Goal: Transaction & Acquisition: Purchase product/service

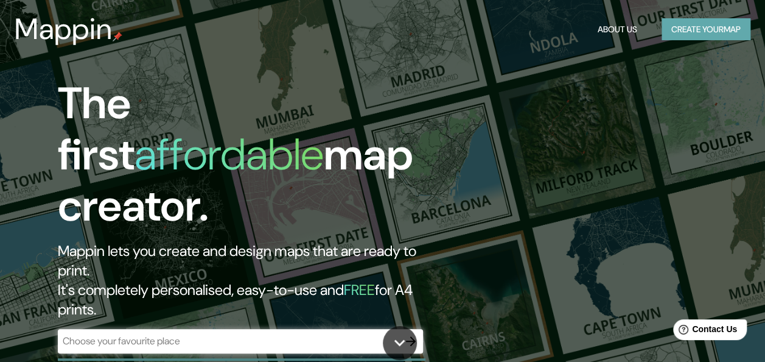
click at [708, 30] on button "Create your map" at bounding box center [706, 29] width 89 height 23
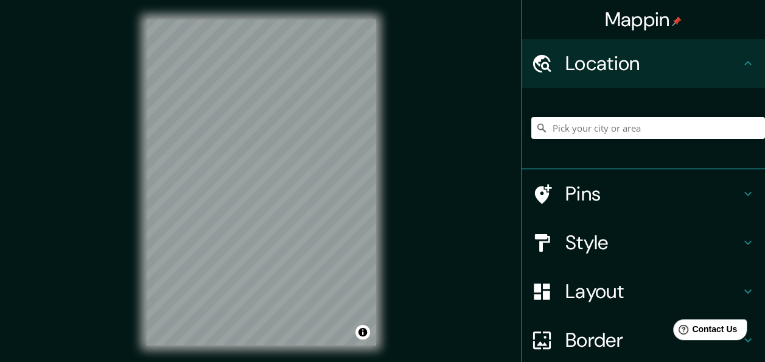
click at [751, 57] on div "Location" at bounding box center [644, 63] width 244 height 49
click at [741, 62] on icon at bounding box center [748, 63] width 15 height 15
click at [621, 127] on input "Pick your city or area" at bounding box center [649, 128] width 234 height 22
click at [676, 128] on input "Pick your city or area" at bounding box center [649, 128] width 234 height 22
paste input "[URL][DOMAIN_NAME]"
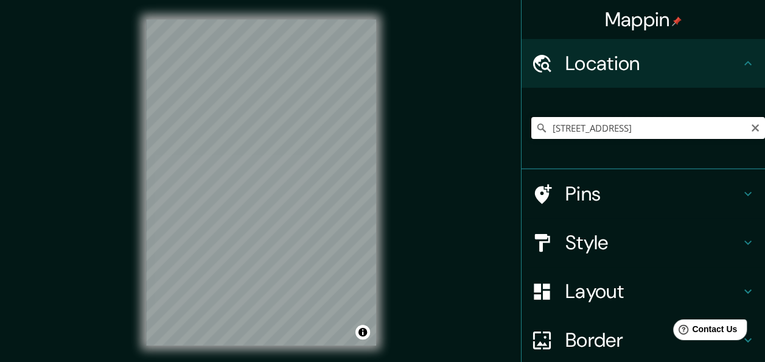
type input "[STREET_ADDRESS]"
drag, startPoint x: 616, startPoint y: 128, endPoint x: 744, endPoint y: 123, distance: 128.0
click at [751, 123] on icon "Clear" at bounding box center [756, 128] width 10 height 10
click at [621, 130] on input "Pick your city or area" at bounding box center [649, 128] width 234 height 22
paste input "LT G ST 66 CHOROMBO"
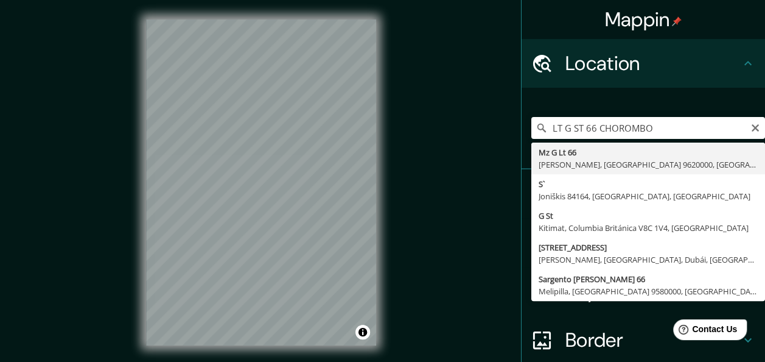
type input "[STREET_ADDRESS][PERSON_NAME]"
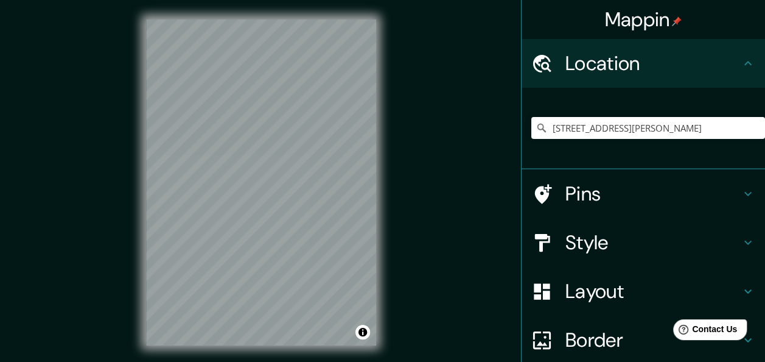
click at [596, 197] on h4 "Pins" at bounding box center [653, 193] width 175 height 24
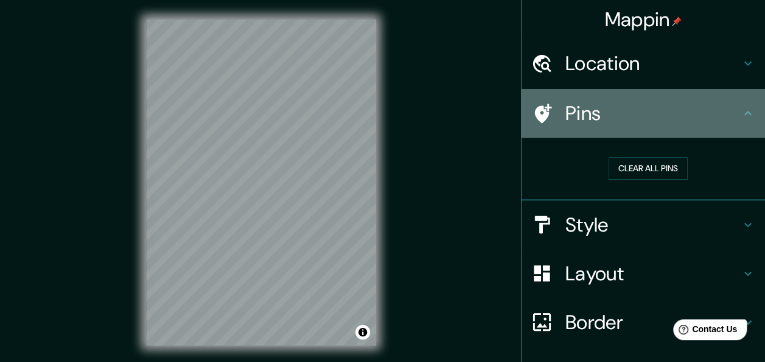
click at [741, 106] on icon at bounding box center [748, 113] width 15 height 15
click at [741, 111] on icon at bounding box center [748, 113] width 15 height 15
click at [535, 114] on icon at bounding box center [543, 113] width 17 height 19
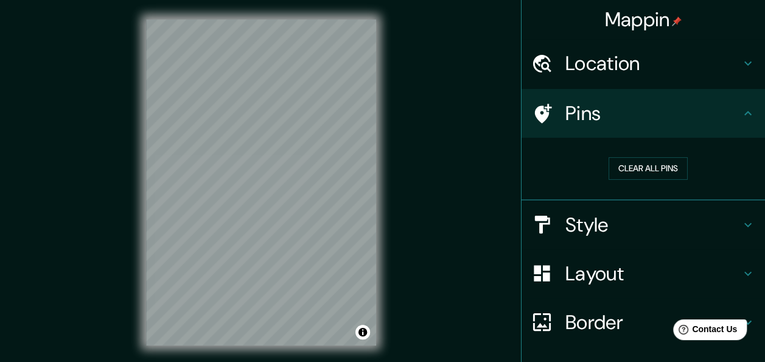
click at [547, 113] on div at bounding box center [549, 113] width 34 height 21
click at [481, 125] on div "Mappin Location [STREET_ADDRESS][PERSON_NAME] Pins Clear all pins Style Layout …" at bounding box center [382, 192] width 765 height 384
click at [532, 176] on div "Clear all pins" at bounding box center [649, 168] width 234 height 42
click at [723, 225] on h4 "Style" at bounding box center [653, 225] width 175 height 24
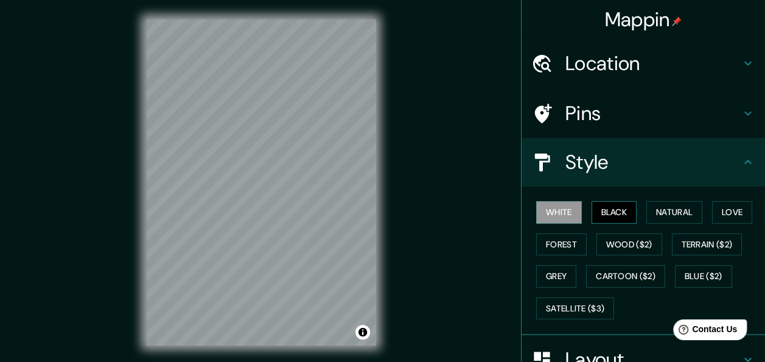
click at [614, 209] on button "Black" at bounding box center [615, 212] width 46 height 23
click at [553, 209] on button "White" at bounding box center [560, 212] width 46 height 23
click at [600, 208] on button "Black" at bounding box center [615, 212] width 46 height 23
click at [668, 213] on button "Natural" at bounding box center [675, 212] width 56 height 23
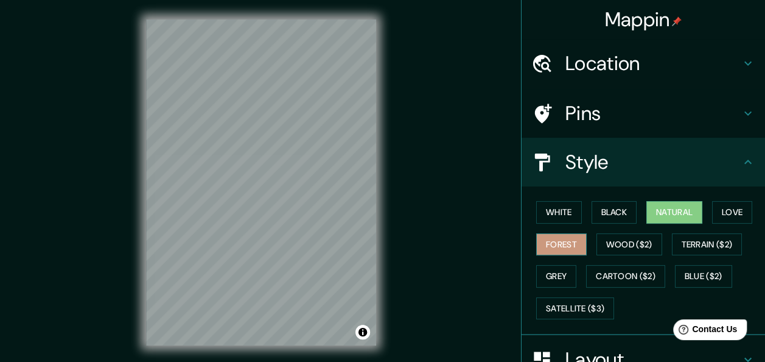
click at [559, 244] on button "Forest" at bounding box center [562, 244] width 51 height 23
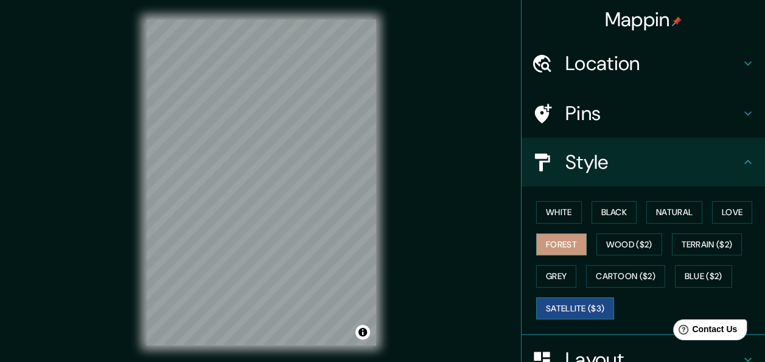
click at [568, 309] on button "Satellite ($3)" at bounding box center [576, 308] width 78 height 23
click at [547, 276] on button "Grey" at bounding box center [557, 276] width 40 height 23
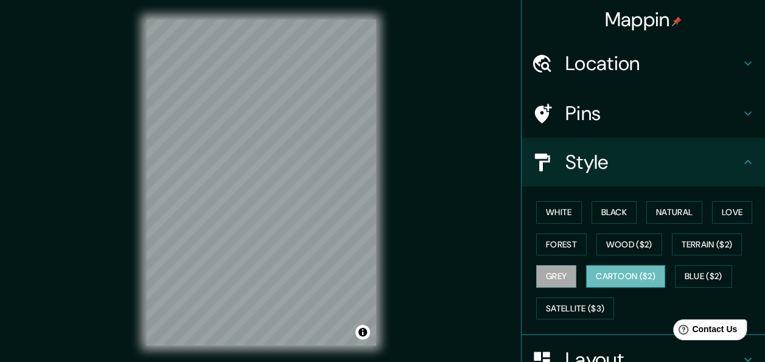
click at [607, 276] on button "Cartoon ($2)" at bounding box center [625, 276] width 79 height 23
click at [689, 276] on button "Blue ($2)" at bounding box center [703, 276] width 57 height 23
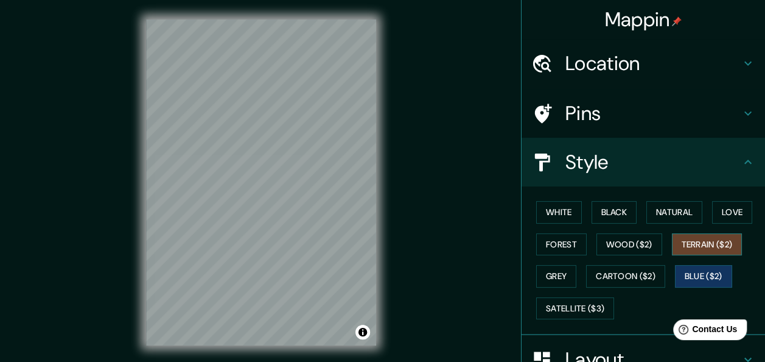
click at [691, 247] on button "Terrain ($2)" at bounding box center [707, 244] width 71 height 23
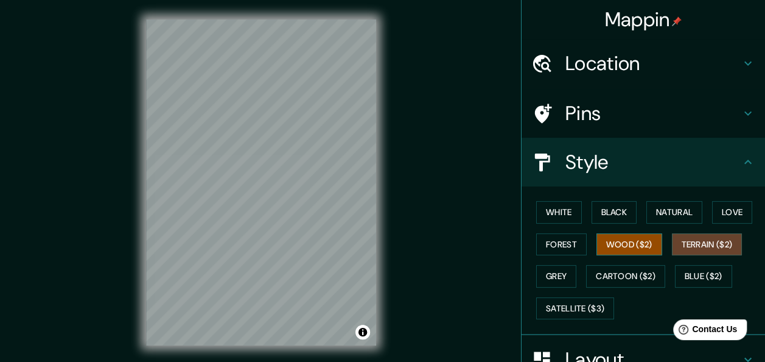
click at [635, 247] on button "Wood ($2)" at bounding box center [630, 244] width 66 height 23
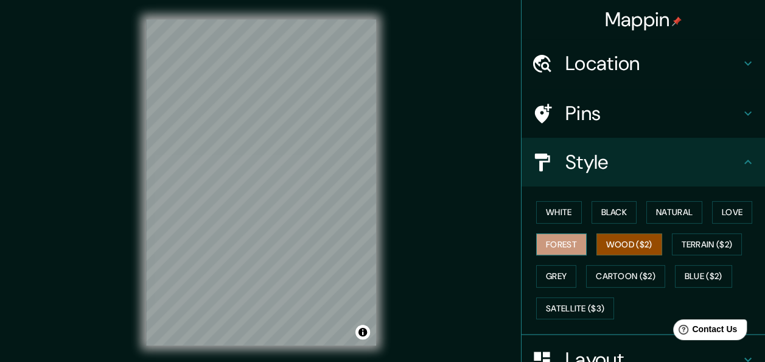
click at [563, 246] on button "Forest" at bounding box center [562, 244] width 51 height 23
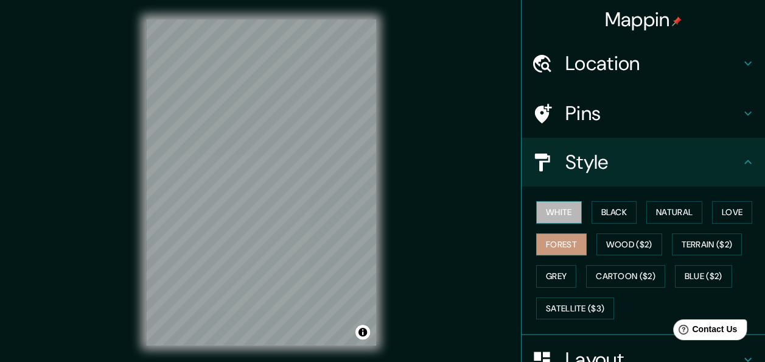
click at [551, 217] on button "White" at bounding box center [560, 212] width 46 height 23
click at [621, 216] on button "Black" at bounding box center [615, 212] width 46 height 23
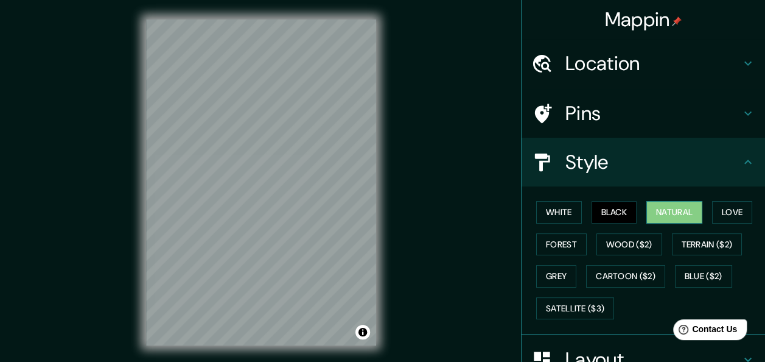
click at [663, 213] on button "Natural" at bounding box center [675, 212] width 56 height 23
click at [704, 211] on div "White Black Natural Love Forest Wood ($2) Terrain ($2) Grey Cartoon ($2) Blue (…" at bounding box center [649, 260] width 234 height 128
click at [725, 208] on button "Love" at bounding box center [733, 212] width 40 height 23
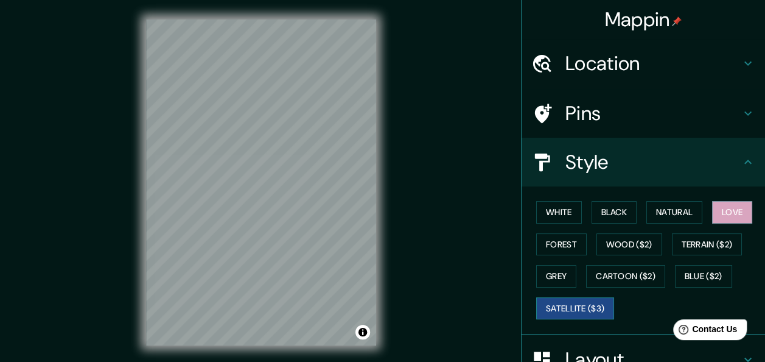
click at [562, 306] on button "Satellite ($3)" at bounding box center [576, 308] width 78 height 23
click at [741, 62] on icon at bounding box center [748, 63] width 15 height 15
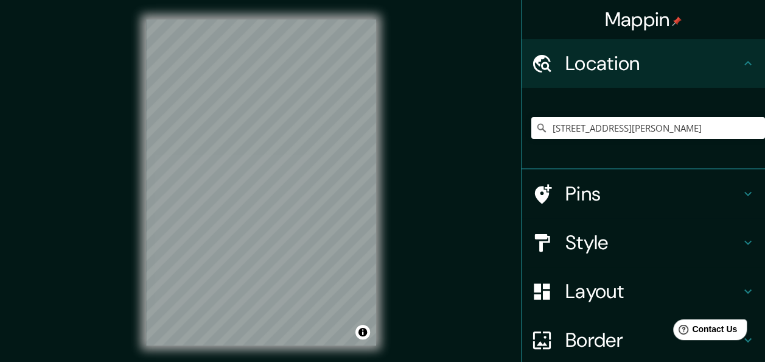
click at [745, 62] on icon at bounding box center [748, 63] width 7 height 4
click at [745, 244] on icon at bounding box center [748, 243] width 7 height 4
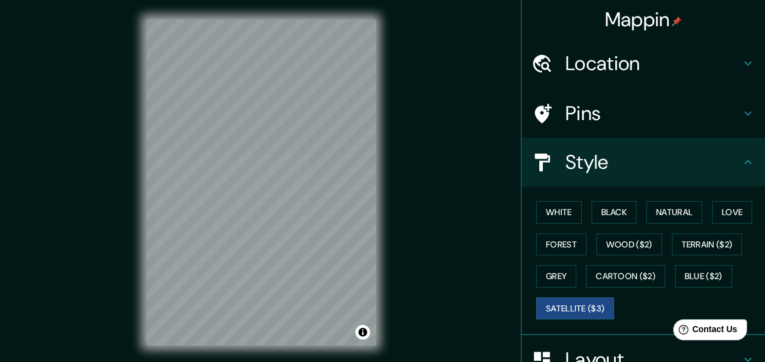
click at [741, 157] on icon at bounding box center [748, 162] width 15 height 15
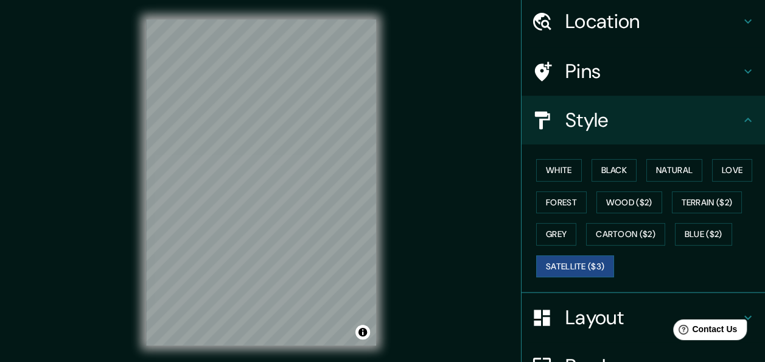
scroll to position [61, 0]
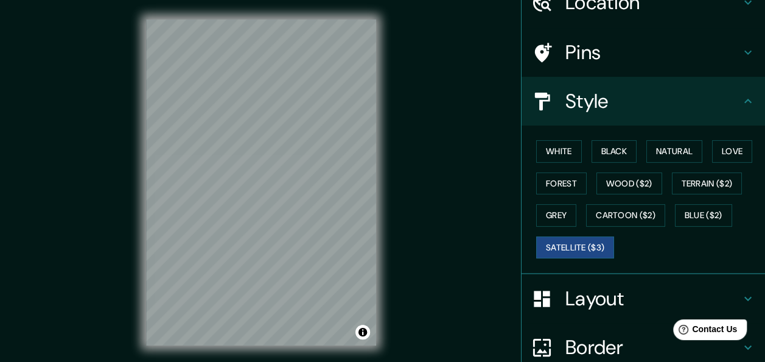
click at [745, 297] on icon at bounding box center [748, 299] width 7 height 4
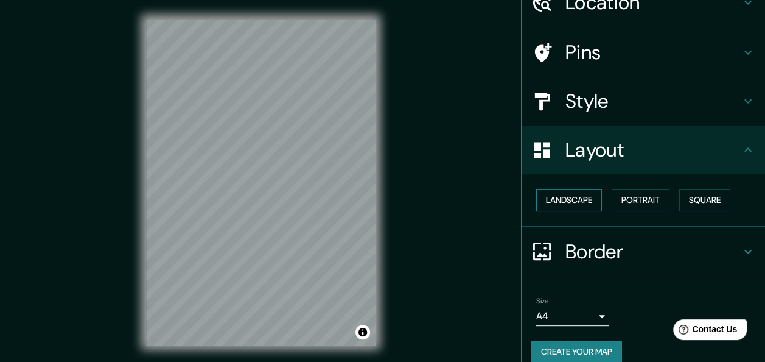
click at [565, 203] on button "Landscape" at bounding box center [570, 200] width 66 height 23
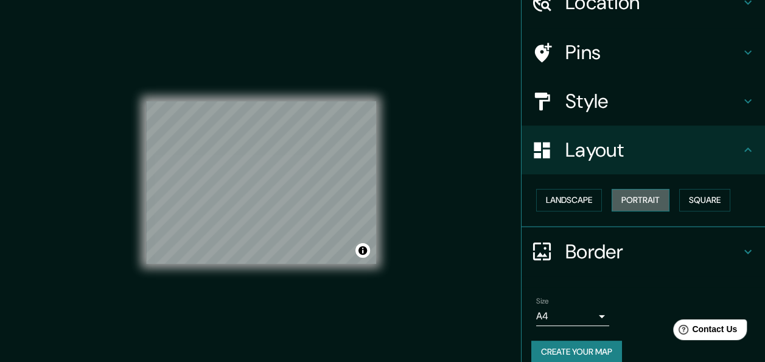
click at [636, 202] on button "Portrait" at bounding box center [641, 200] width 58 height 23
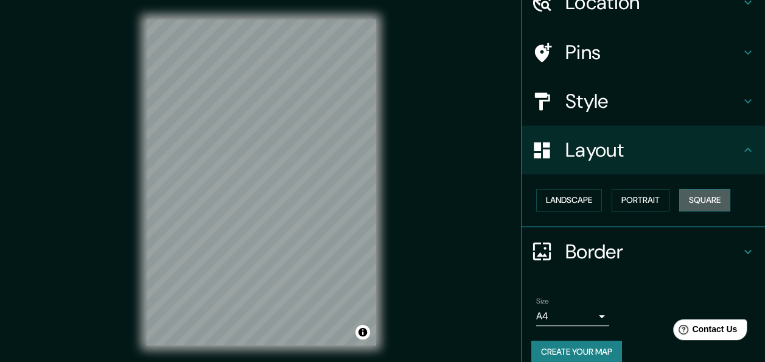
click at [691, 197] on button "Square" at bounding box center [705, 200] width 51 height 23
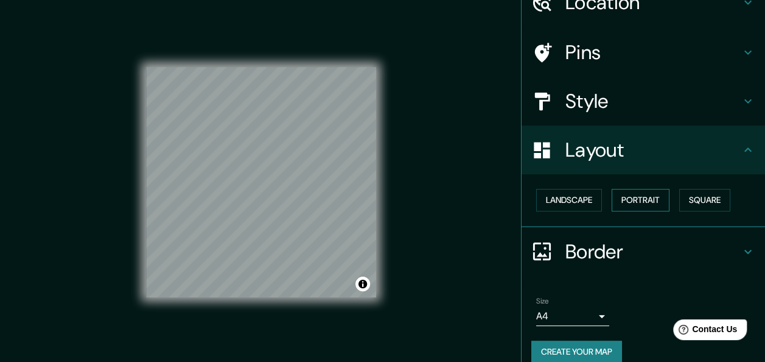
click at [644, 197] on button "Portrait" at bounding box center [641, 200] width 58 height 23
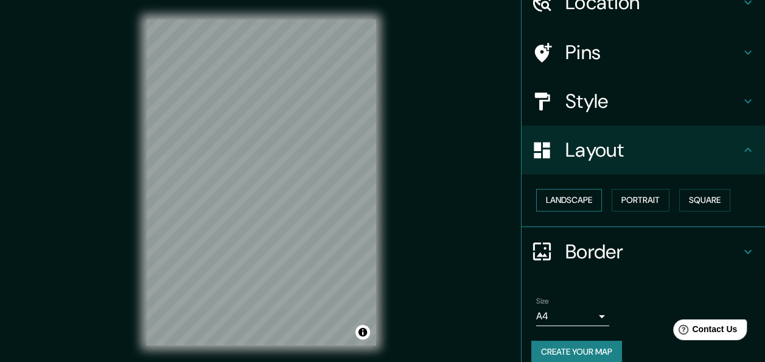
click at [571, 200] on button "Landscape" at bounding box center [570, 200] width 66 height 23
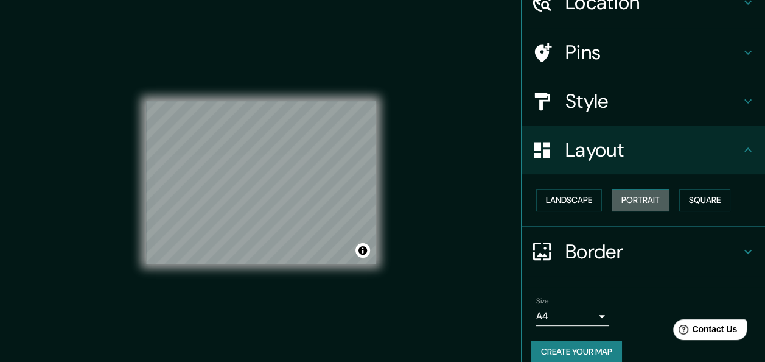
click at [642, 201] on button "Portrait" at bounding box center [641, 200] width 58 height 23
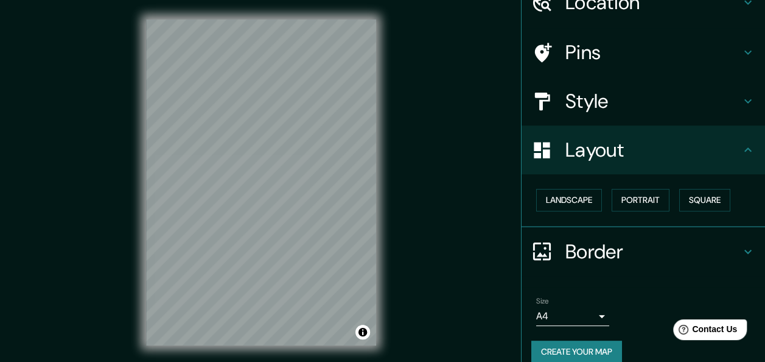
click at [742, 256] on icon at bounding box center [748, 251] width 15 height 15
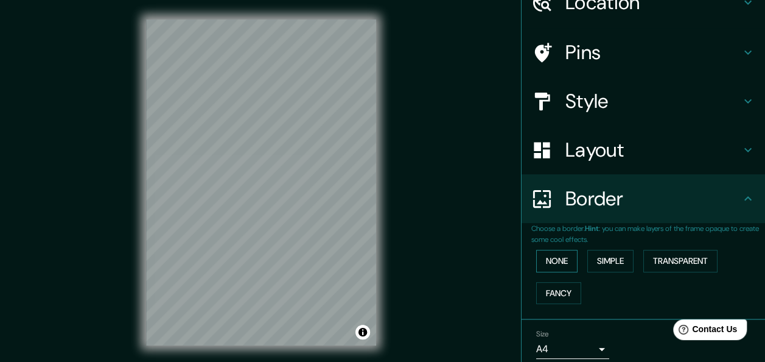
click at [563, 258] on button "None" at bounding box center [557, 261] width 41 height 23
click at [598, 259] on button "Simple" at bounding box center [611, 261] width 46 height 23
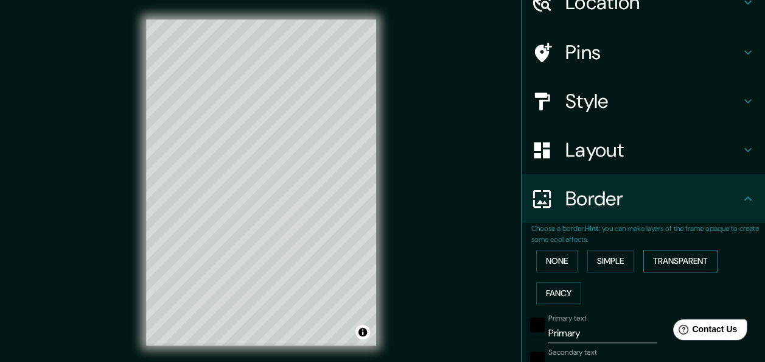
click at [658, 257] on button "Transparent" at bounding box center [681, 261] width 74 height 23
click at [551, 289] on button "Fancy" at bounding box center [559, 293] width 45 height 23
click at [544, 266] on button "None" at bounding box center [557, 261] width 41 height 23
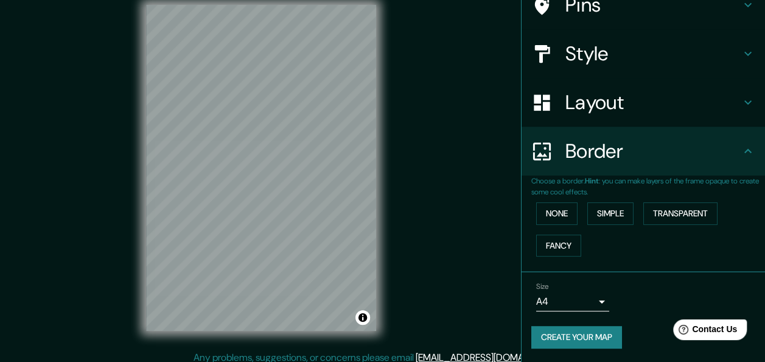
scroll to position [22, 0]
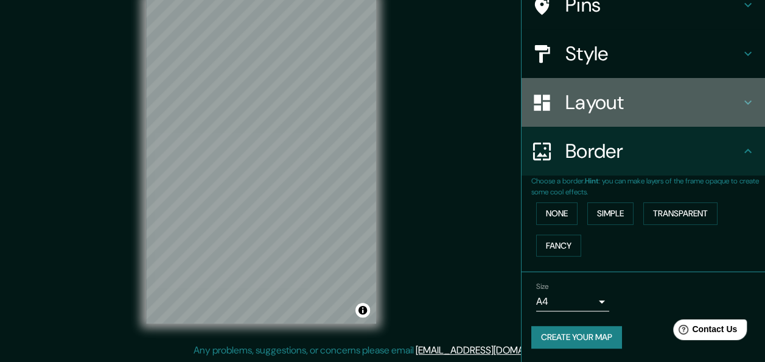
click at [741, 99] on icon at bounding box center [748, 102] width 15 height 15
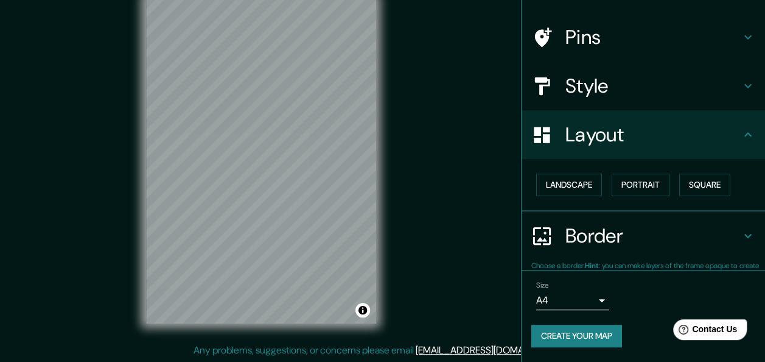
scroll to position [76, 0]
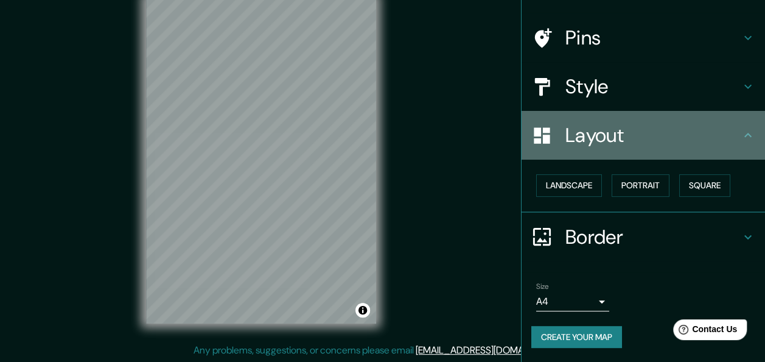
click at [741, 132] on icon at bounding box center [748, 135] width 15 height 15
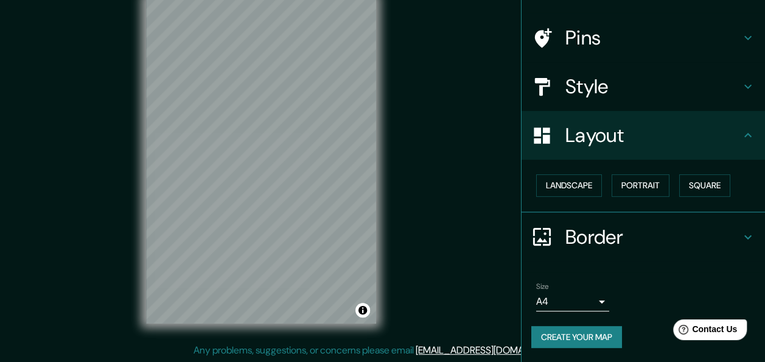
click at [741, 237] on icon at bounding box center [748, 237] width 15 height 15
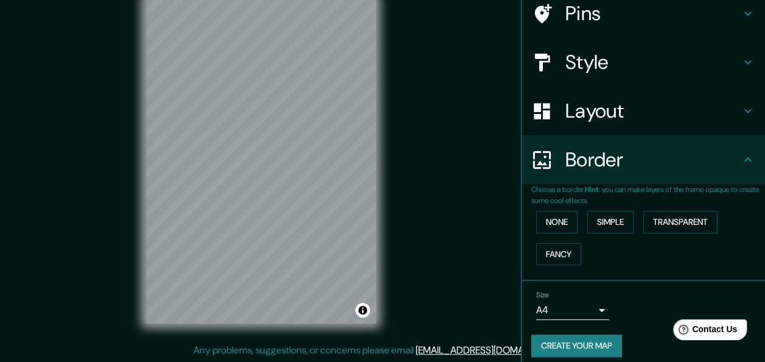
scroll to position [108, 0]
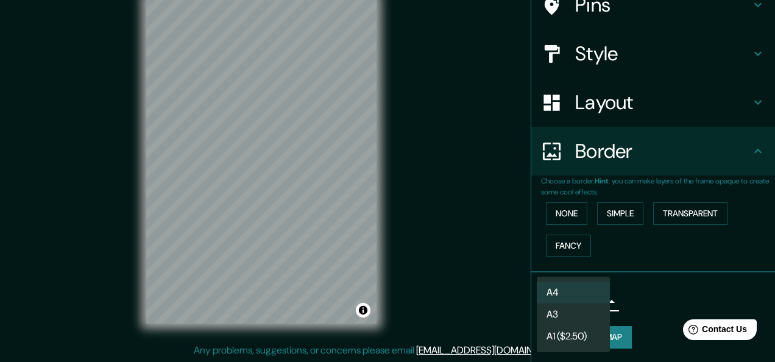
drag, startPoint x: 592, startPoint y: 302, endPoint x: 577, endPoint y: 308, distance: 16.4
click at [577, 308] on body "Mappin Location [STREET_ADDRESS][PERSON_NAME] Pins Style Layout Border Choose a…" at bounding box center [387, 159] width 775 height 362
click at [576, 295] on li "A4" at bounding box center [573, 292] width 73 height 22
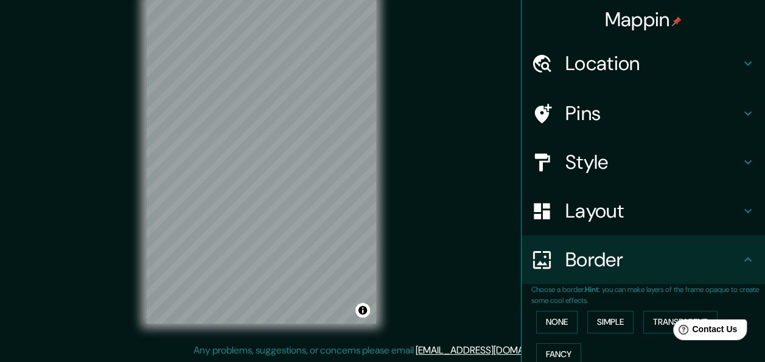
scroll to position [0, 0]
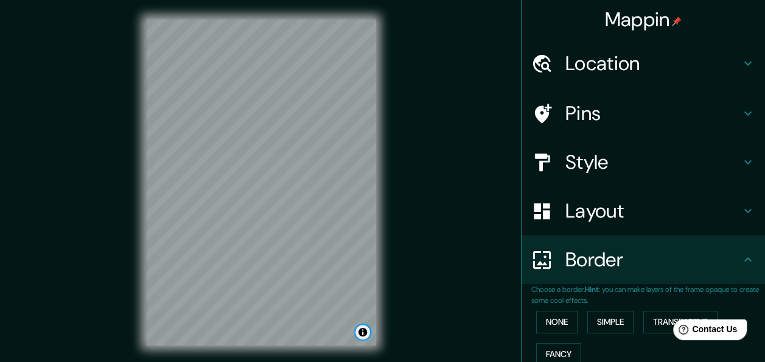
click at [364, 336] on button "Toggle attribution" at bounding box center [363, 332] width 15 height 15
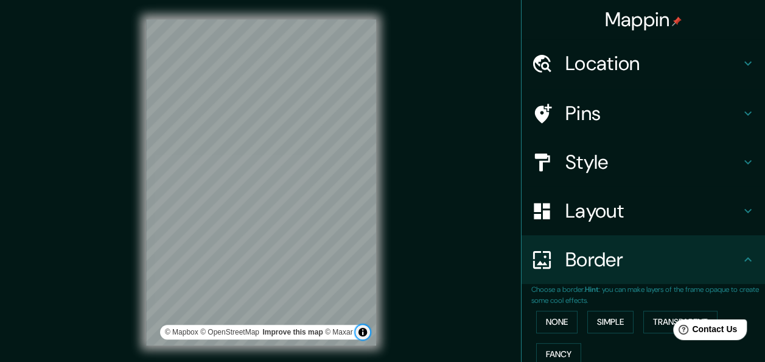
click at [364, 335] on button "Toggle attribution" at bounding box center [363, 332] width 15 height 15
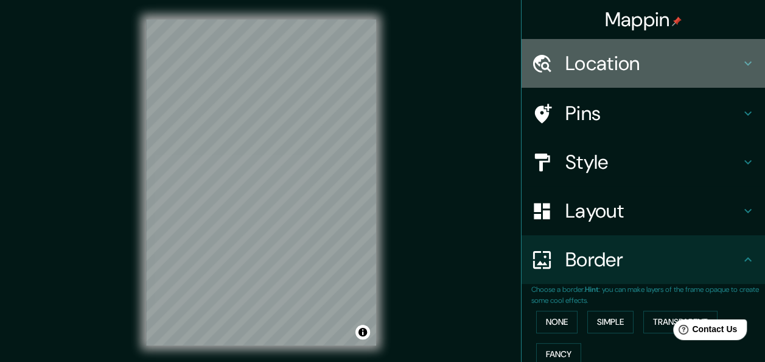
click at [741, 58] on icon at bounding box center [748, 63] width 15 height 15
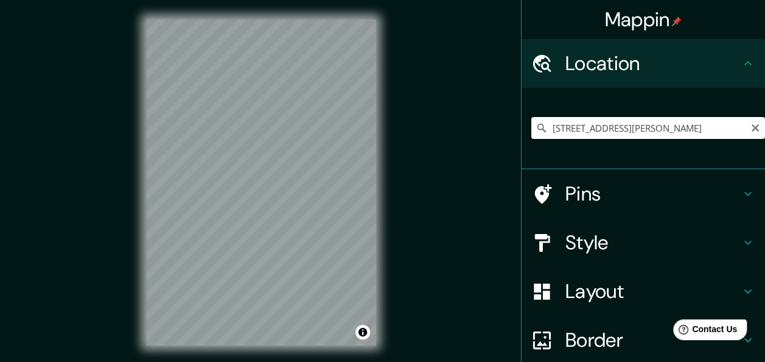
click at [611, 130] on input "[STREET_ADDRESS][PERSON_NAME]" at bounding box center [649, 128] width 234 height 22
drag, startPoint x: 314, startPoint y: 177, endPoint x: 301, endPoint y: 195, distance: 23.1
click at [301, 195] on div at bounding box center [302, 194] width 10 height 10
click at [298, 189] on div at bounding box center [301, 194] width 10 height 10
drag, startPoint x: 284, startPoint y: 194, endPoint x: 284, endPoint y: 181, distance: 12.2
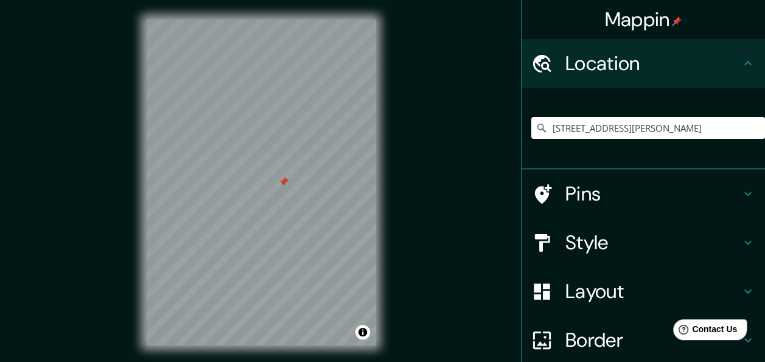
click at [284, 181] on div at bounding box center [283, 182] width 10 height 10
click at [284, 184] on div at bounding box center [283, 182] width 10 height 10
click at [283, 182] on div at bounding box center [284, 182] width 10 height 10
drag, startPoint x: 289, startPoint y: 181, endPoint x: 295, endPoint y: 180, distance: 6.1
click at [295, 180] on div at bounding box center [300, 177] width 10 height 10
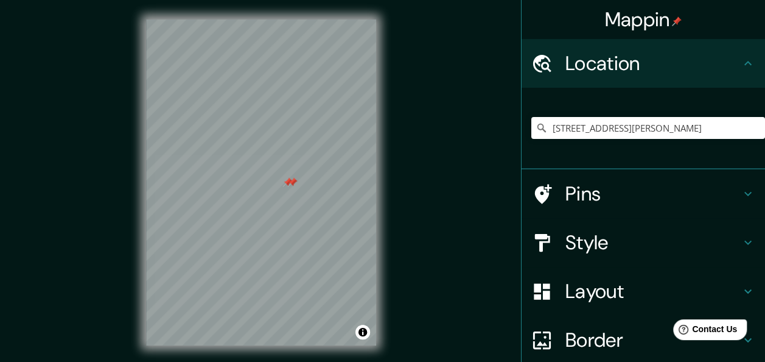
drag, startPoint x: 295, startPoint y: 175, endPoint x: 289, endPoint y: 181, distance: 9.1
click at [289, 181] on div at bounding box center [292, 182] width 10 height 10
click at [751, 127] on icon "Clear" at bounding box center [756, 128] width 10 height 10
paste input "LT G ST 66 CHOROMBO"
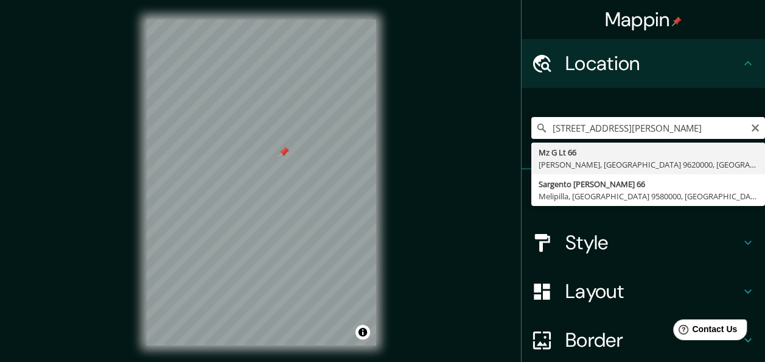
click at [657, 134] on input "[STREET_ADDRESS][PERSON_NAME]" at bounding box center [649, 128] width 234 height 22
drag, startPoint x: 592, startPoint y: 129, endPoint x: 522, endPoint y: 129, distance: 70.0
click at [532, 129] on input "[STREET_ADDRESS][PERSON_NAME]" at bounding box center [649, 128] width 234 height 22
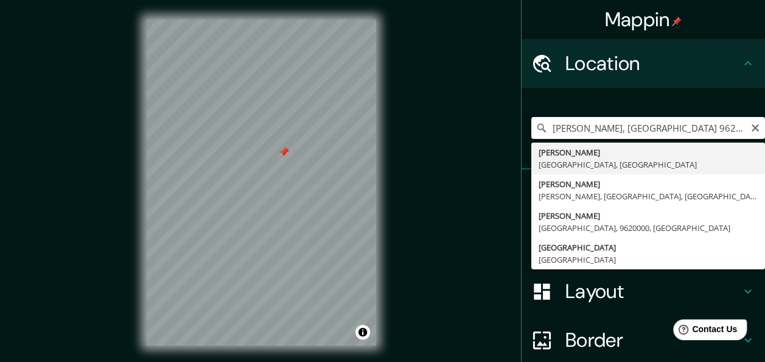
type input "[PERSON_NAME], [GEOGRAPHIC_DATA], [GEOGRAPHIC_DATA]"
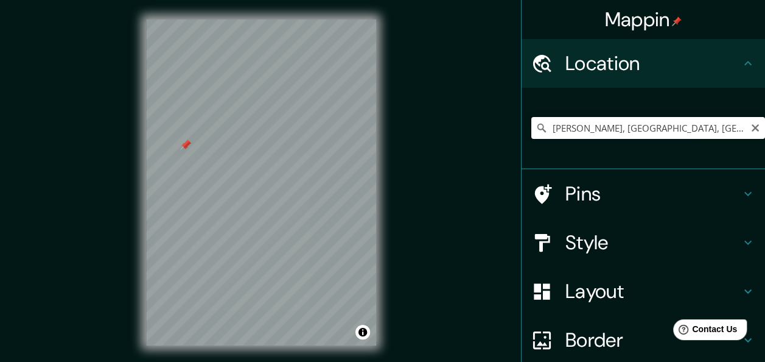
click at [720, 130] on input "[PERSON_NAME], [GEOGRAPHIC_DATA], [GEOGRAPHIC_DATA]" at bounding box center [649, 128] width 234 height 22
click at [751, 130] on icon "Clear" at bounding box center [756, 128] width 10 height 10
paste input "[GEOGRAPHIC_DATA]"
type input "[GEOGRAPHIC_DATA]"
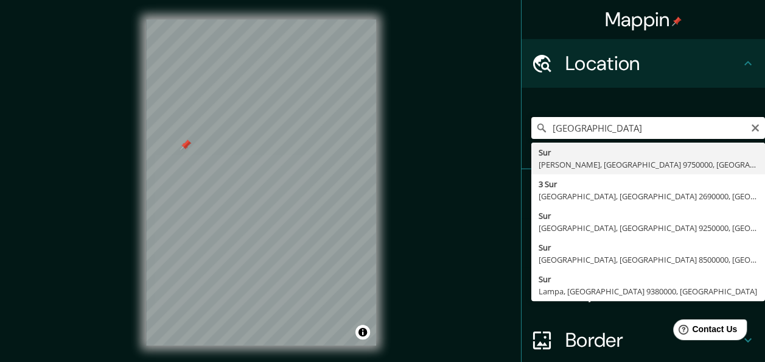
drag, startPoint x: 671, startPoint y: 131, endPoint x: 530, endPoint y: 118, distance: 141.9
click at [532, 118] on input "[GEOGRAPHIC_DATA]" at bounding box center [649, 128] width 234 height 22
type input "Ruta G-750, [PERSON_NAME], [GEOGRAPHIC_DATA] 9620000, [GEOGRAPHIC_DATA]"
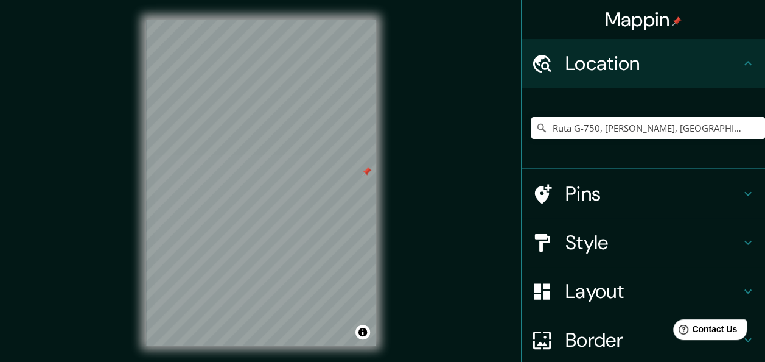
click at [382, 180] on div "© Mapbox © OpenStreetMap Improve this map © Maxar" at bounding box center [261, 182] width 269 height 365
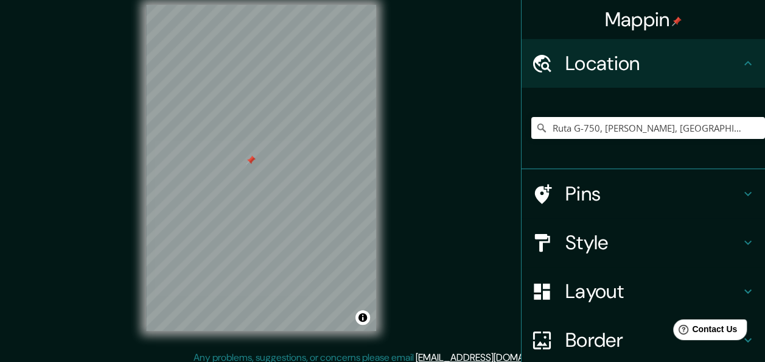
scroll to position [22, 0]
